Goal: Information Seeking & Learning: Learn about a topic

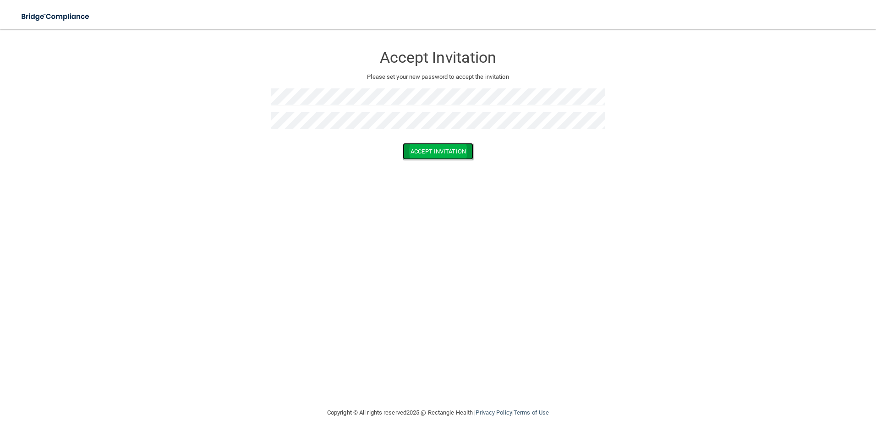
click at [449, 148] on button "Accept Invitation" at bounding box center [438, 151] width 71 height 17
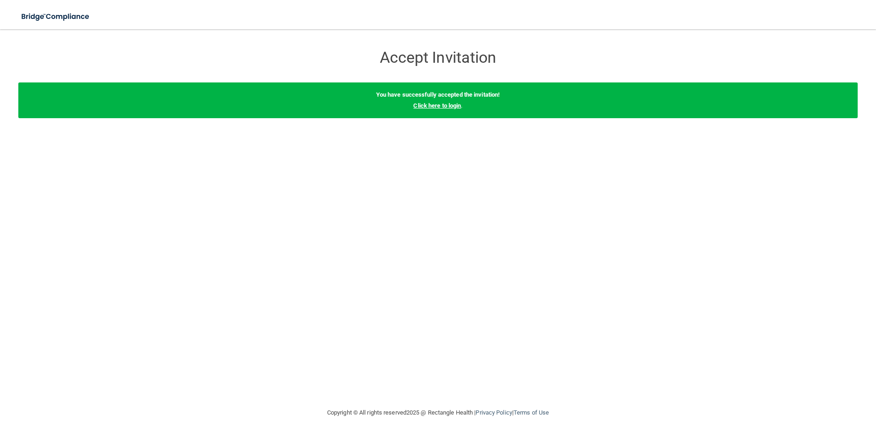
click at [431, 105] on link "Click here to login" at bounding box center [437, 105] width 48 height 7
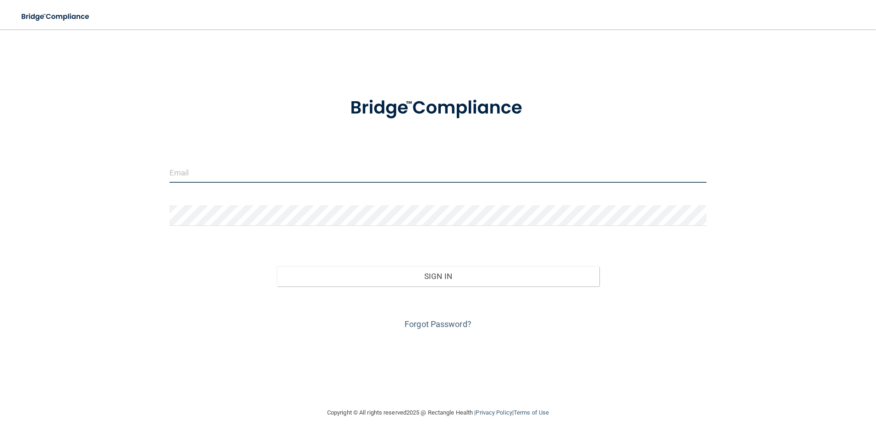
click at [216, 171] on input "email" at bounding box center [439, 172] width 538 height 21
type input "[EMAIL_ADDRESS][DOMAIN_NAME]"
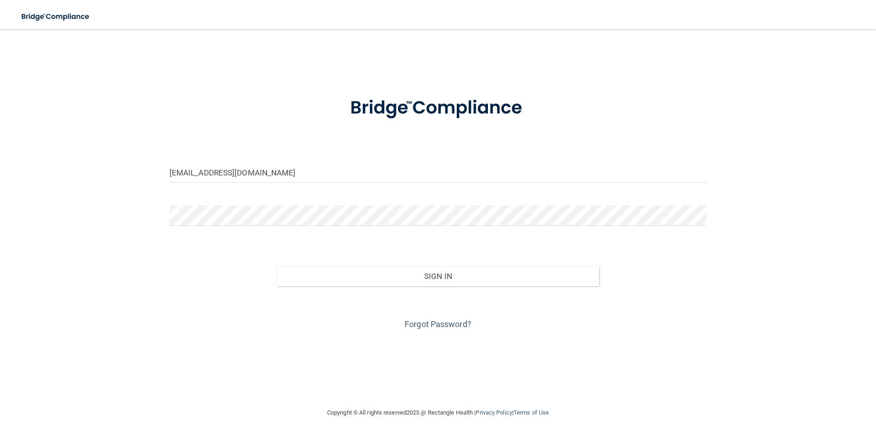
click at [359, 336] on div "[EMAIL_ADDRESS][DOMAIN_NAME] Invalid email/password. You don't have permission …" at bounding box center [438, 219] width 840 height 360
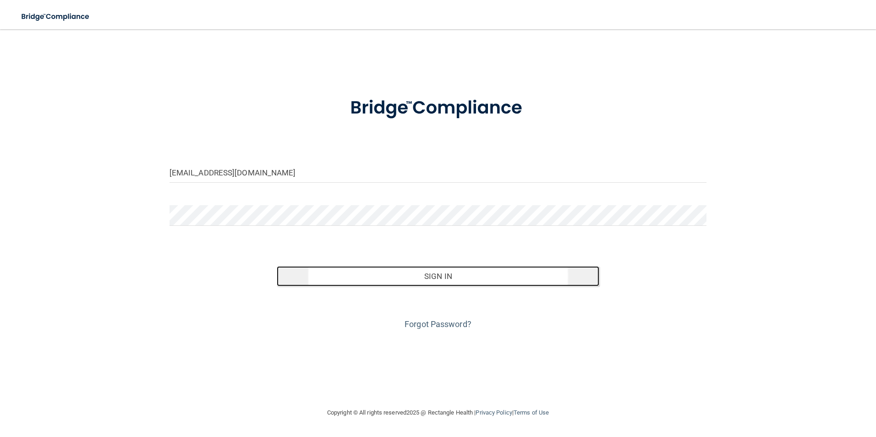
click at [443, 271] on button "Sign In" at bounding box center [438, 276] width 323 height 20
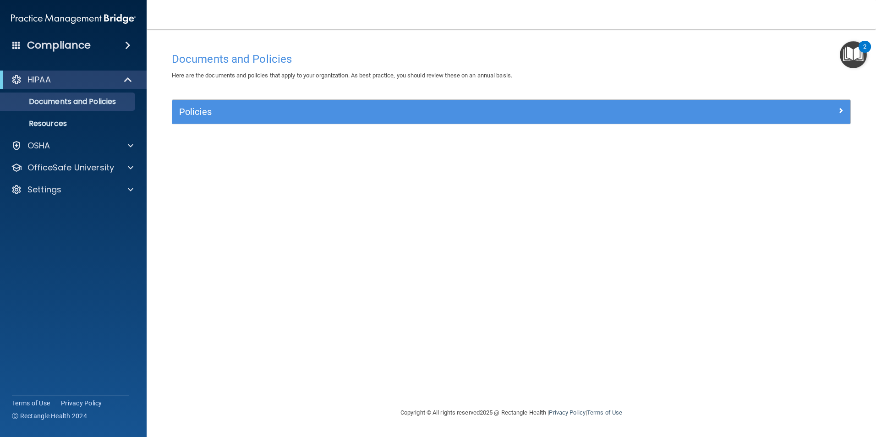
click at [848, 59] on img "Open Resource Center, 2 new notifications" at bounding box center [853, 54] width 27 height 27
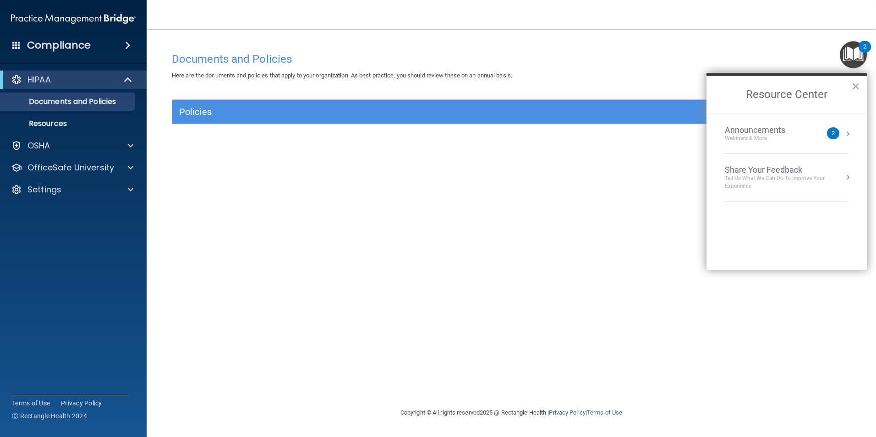
click at [822, 132] on div "Announcements Webinars & More" at bounding box center [773, 133] width 97 height 17
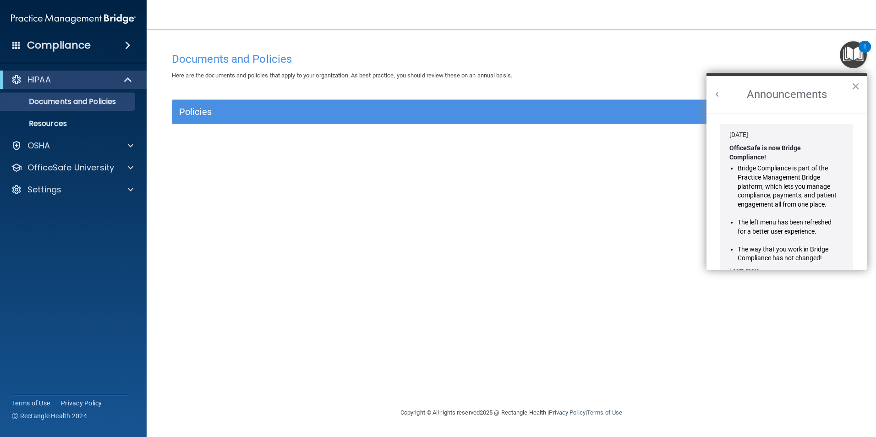
click at [581, 232] on div "Documents and Policies Here are the documents and policies that apply to your o…" at bounding box center [511, 228] width 693 height 360
click at [121, 148] on div at bounding box center [129, 145] width 23 height 11
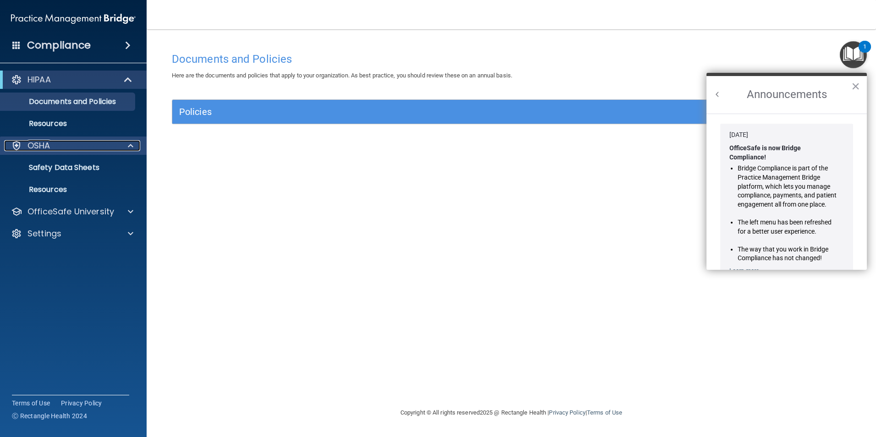
click at [121, 146] on div at bounding box center [129, 145] width 23 height 11
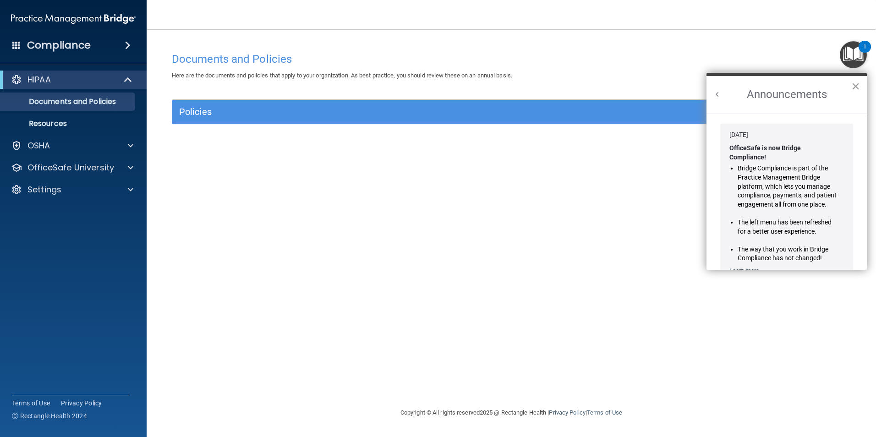
click at [854, 84] on button "×" at bounding box center [856, 86] width 9 height 15
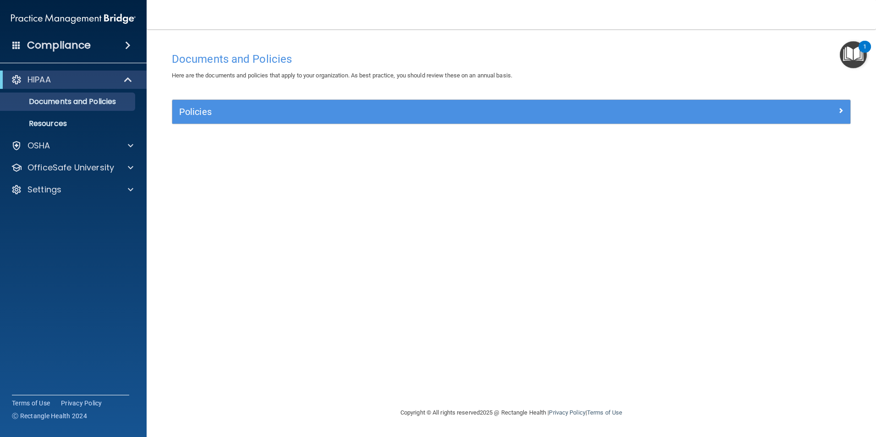
click at [859, 36] on main "Documents and Policies Here are the documents and policies that apply to your o…" at bounding box center [512, 233] width 730 height 408
click at [853, 52] on img "Open Resource Center, 1 new notification" at bounding box center [853, 54] width 27 height 27
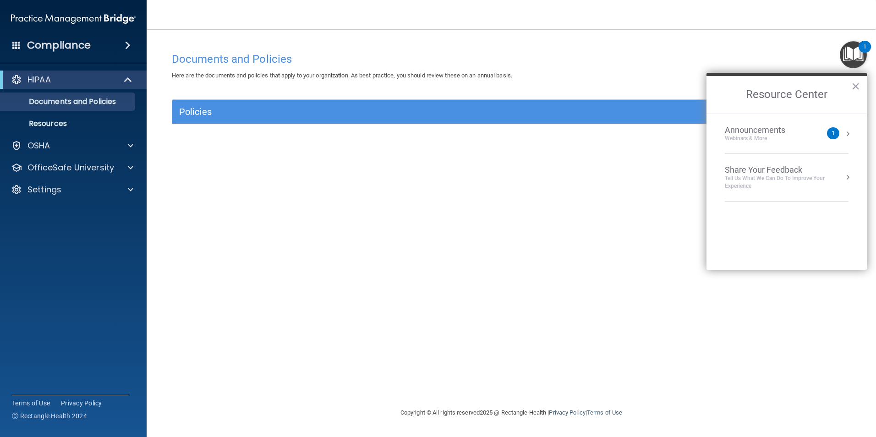
click at [811, 143] on li "Announcements Webinars & More 1" at bounding box center [787, 134] width 124 height 40
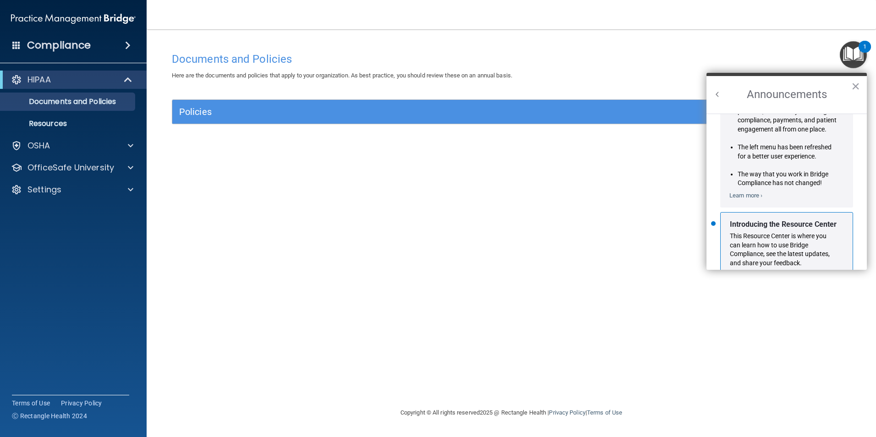
scroll to position [161, 0]
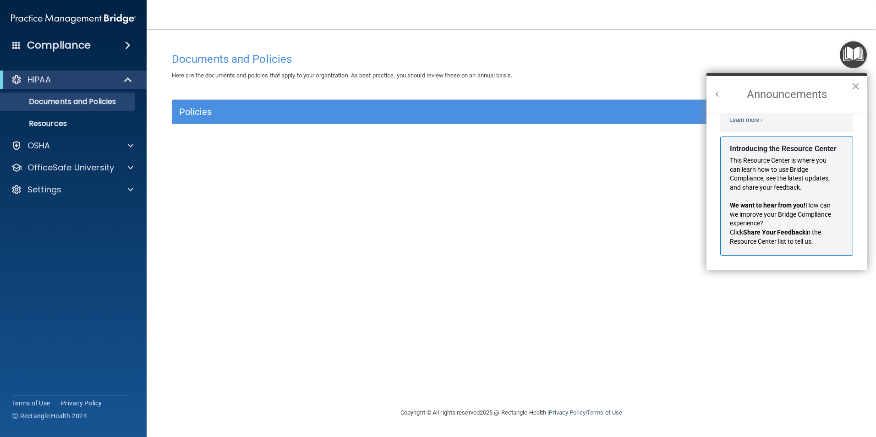
click at [788, 165] on p "This Resource Center is where you can learn how to use Bridge Compliance, see t…" at bounding box center [783, 174] width 107 height 36
click at [855, 84] on button "×" at bounding box center [856, 86] width 9 height 15
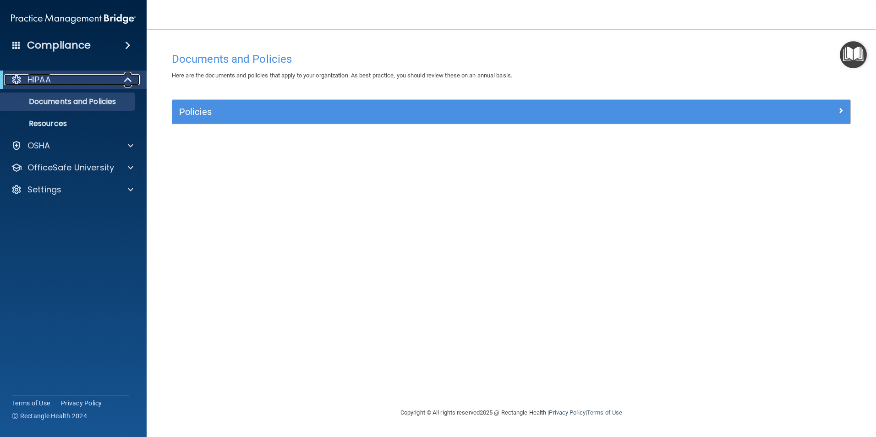
click at [98, 80] on div "HIPAA" at bounding box center [60, 79] width 113 height 11
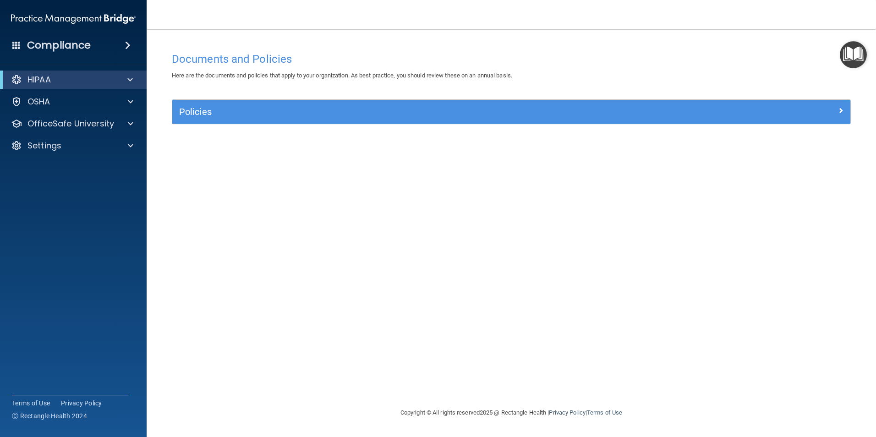
click at [123, 50] on div "Compliance" at bounding box center [73, 45] width 147 height 20
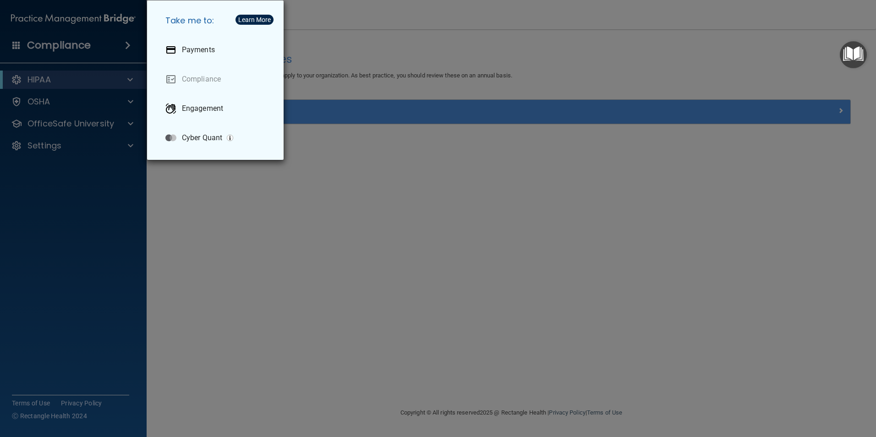
click at [124, 45] on div "Take me to: Payments Compliance Engagement Cyber Quant" at bounding box center [438, 218] width 876 height 437
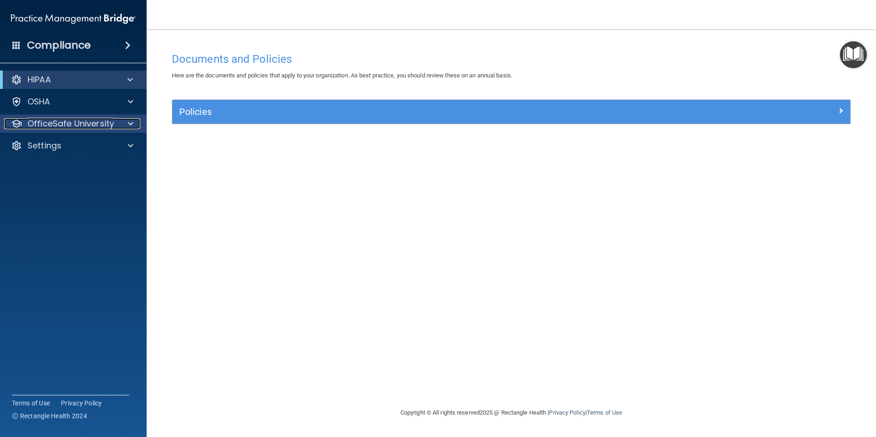
click at [113, 124] on p "OfficeSafe University" at bounding box center [71, 123] width 87 height 11
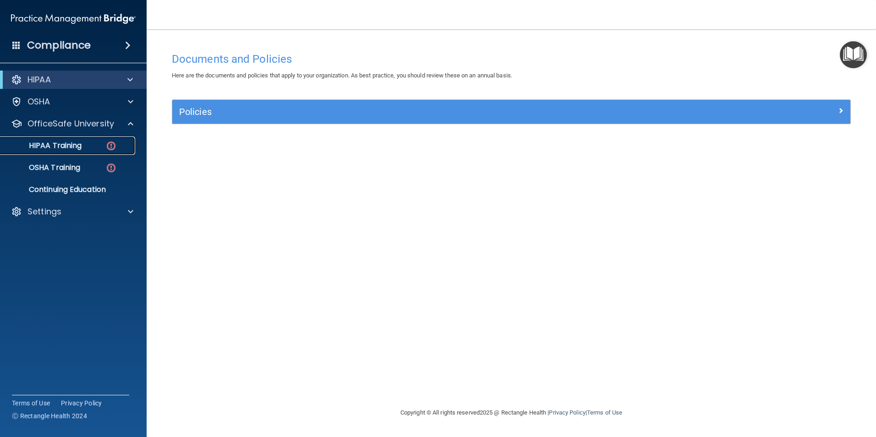
click at [84, 143] on div "HIPAA Training" at bounding box center [68, 145] width 125 height 9
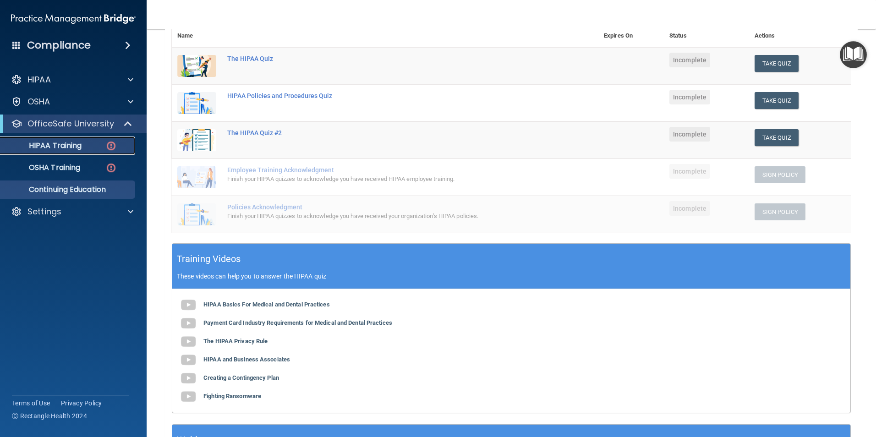
scroll to position [113, 0]
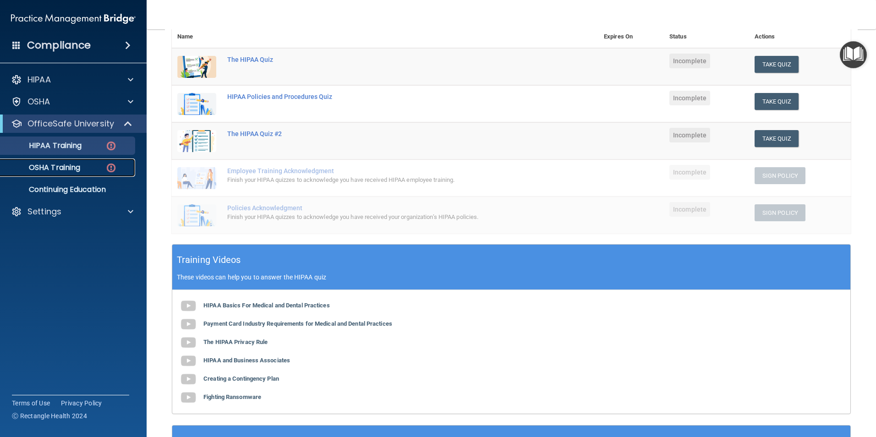
click at [79, 171] on p "OSHA Training" at bounding box center [43, 167] width 74 height 9
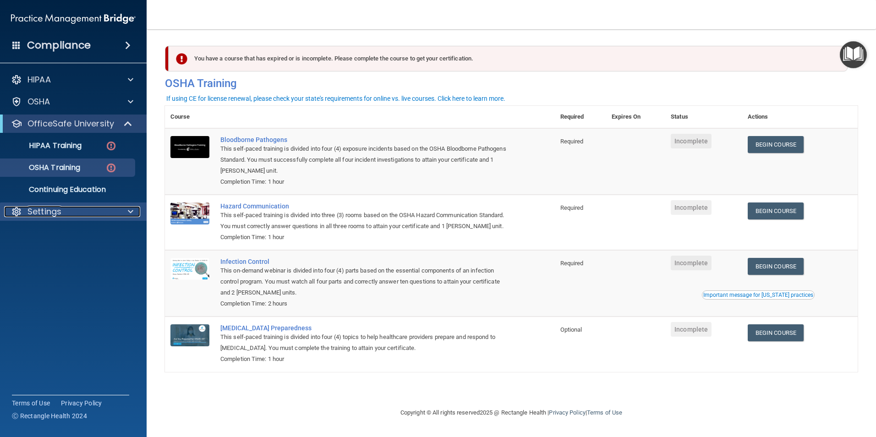
click at [80, 213] on div "Settings" at bounding box center [61, 211] width 114 height 11
click at [78, 143] on p "HIPAA Training" at bounding box center [44, 145] width 76 height 9
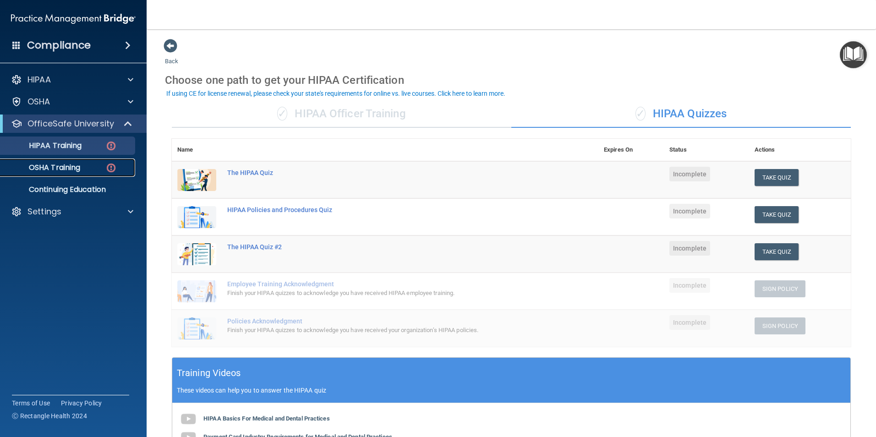
click at [75, 171] on p "OSHA Training" at bounding box center [43, 167] width 74 height 9
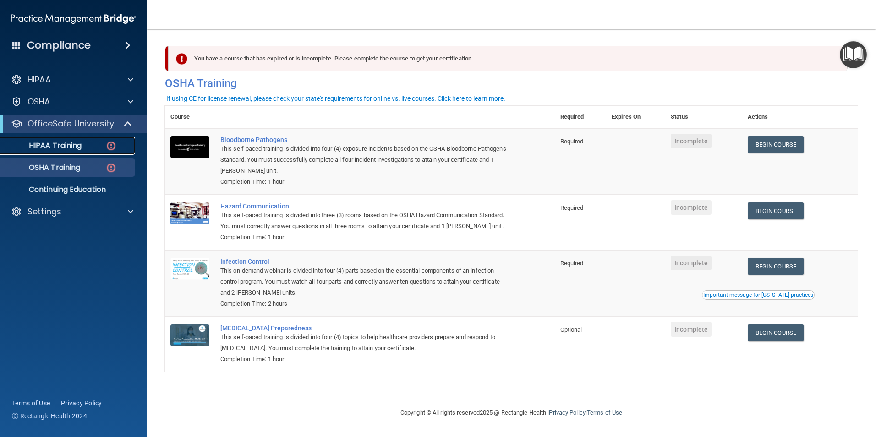
click at [98, 147] on div "HIPAA Training" at bounding box center [68, 145] width 125 height 9
